Goal: Information Seeking & Learning: Learn about a topic

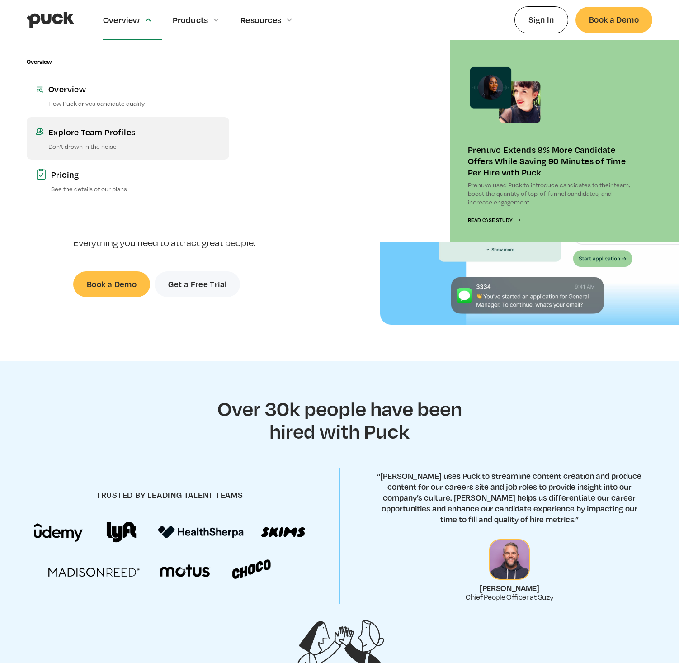
click at [112, 146] on p "Don’t drown in the noise" at bounding box center [134, 146] width 172 height 9
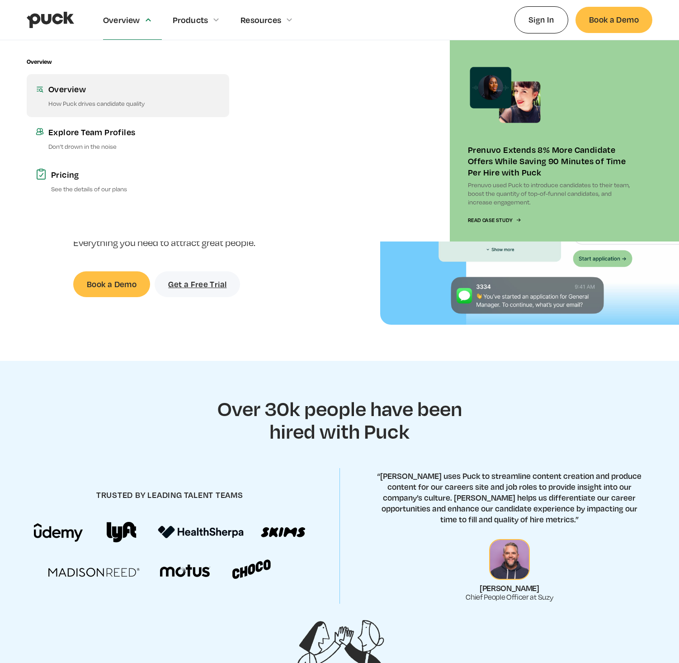
click at [104, 81] on link "Overview How Puck drives candidate quality" at bounding box center [128, 95] width 203 height 43
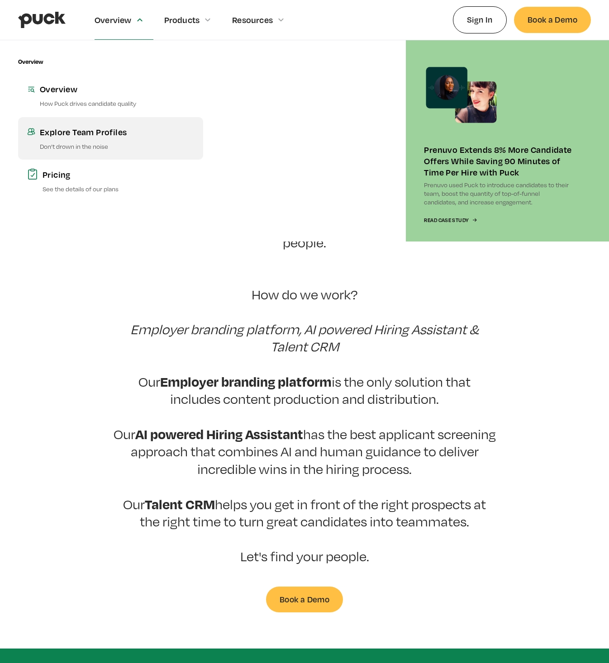
click at [99, 127] on div "Explore Team Profiles" at bounding box center [117, 131] width 154 height 11
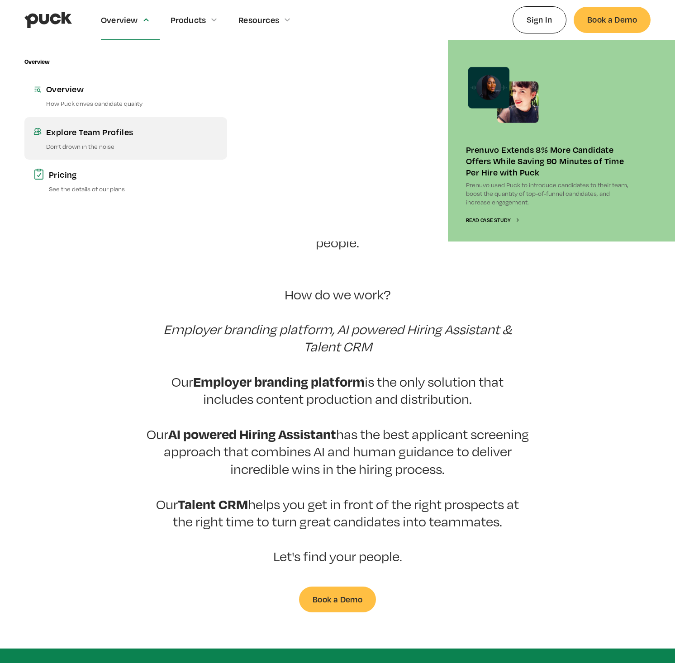
click at [115, 129] on div "Explore Team Profiles" at bounding box center [132, 131] width 172 height 11
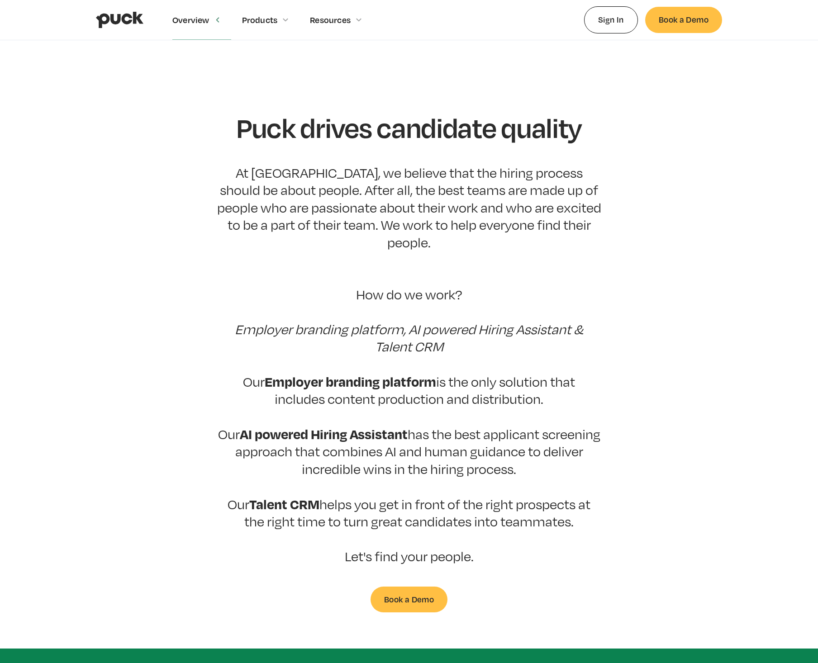
click at [355, 435] on p "At Puck, we believe that the hiring process should be about people. After all, …" at bounding box center [409, 364] width 384 height 401
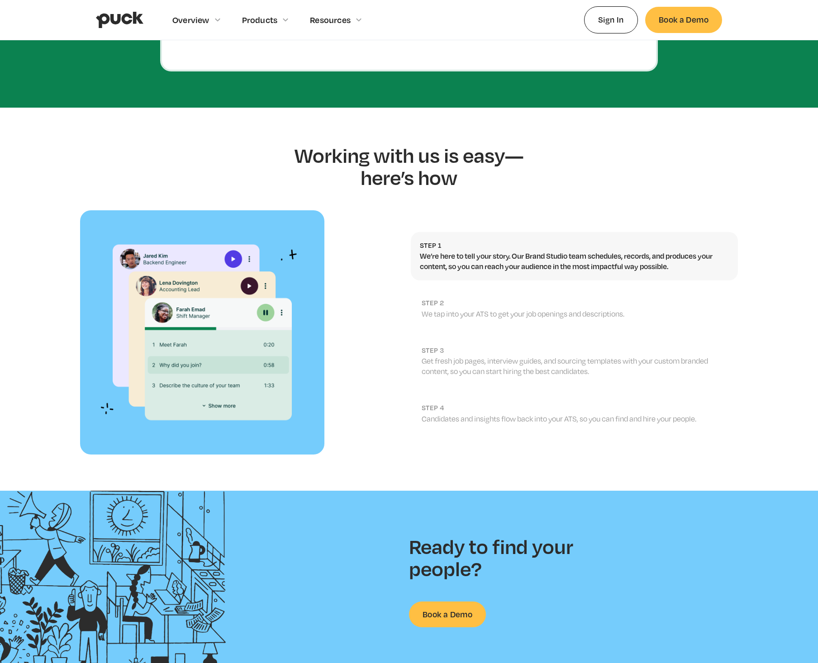
scroll to position [1144, 0]
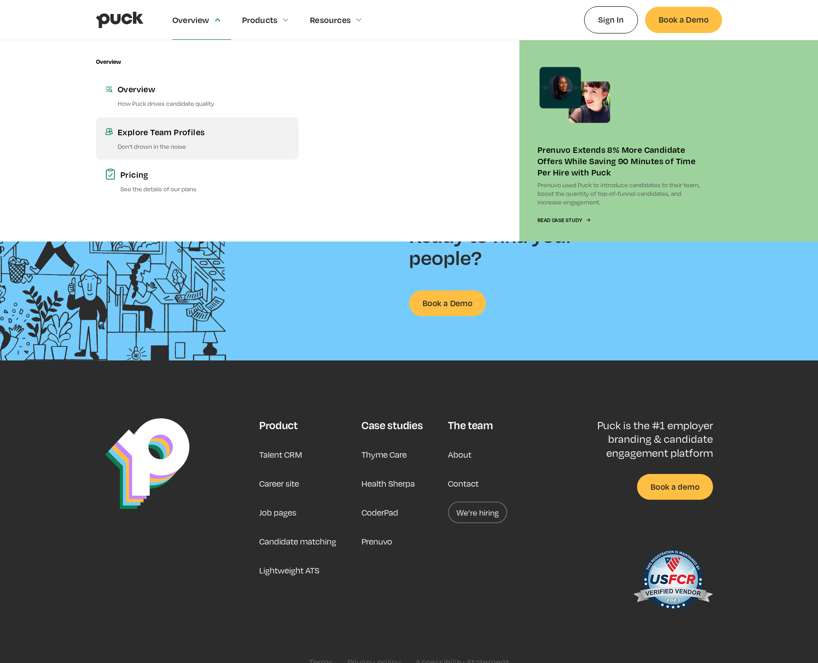
click at [175, 133] on div "Explore Team Profiles" at bounding box center [204, 131] width 172 height 11
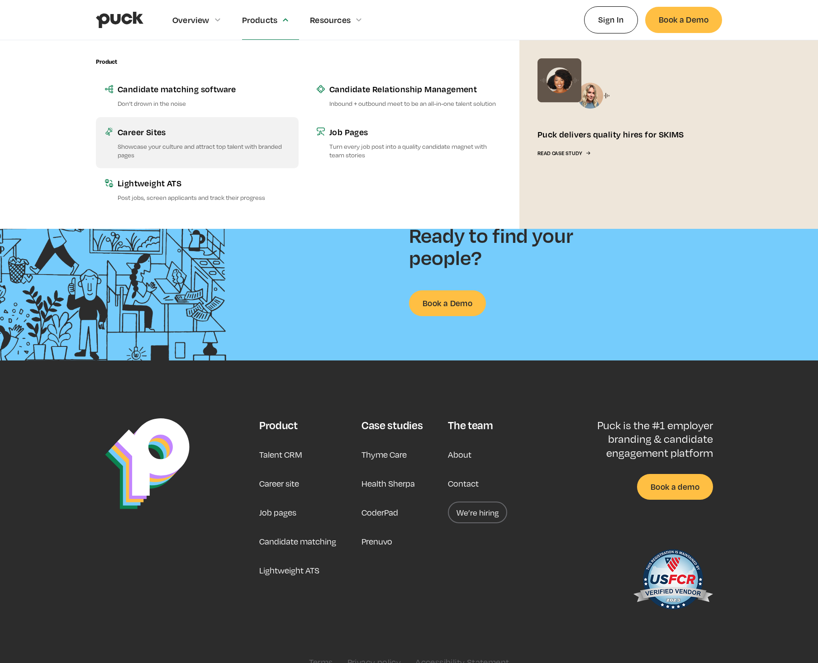
click at [205, 152] on p "Showcase your culture and attract top talent with branded pages" at bounding box center [204, 150] width 172 height 17
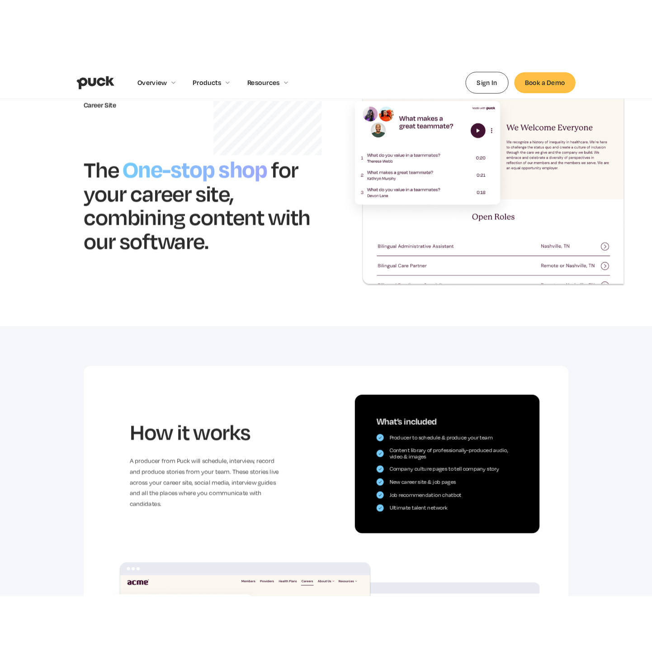
scroll to position [86, 0]
